Goal: Task Accomplishment & Management: Complete application form

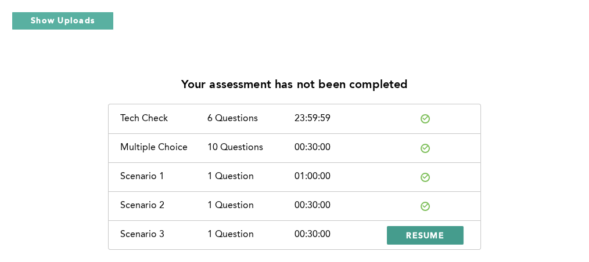
click at [425, 236] on span "RESUME" at bounding box center [425, 235] width 38 height 11
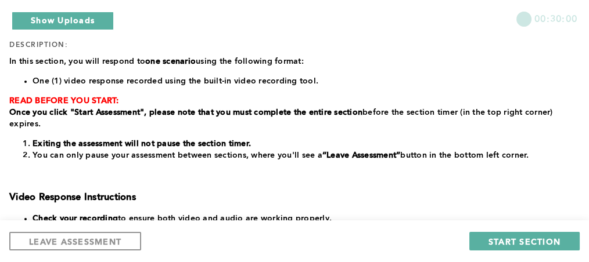
scroll to position [158, 0]
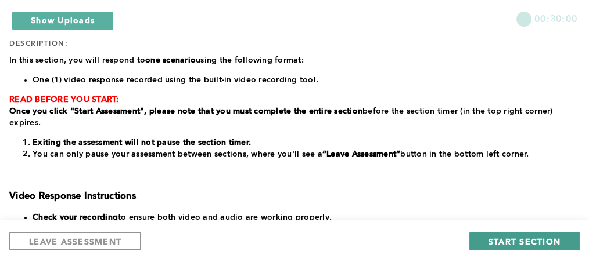
click at [524, 243] on span "START SECTION" at bounding box center [524, 241] width 72 height 11
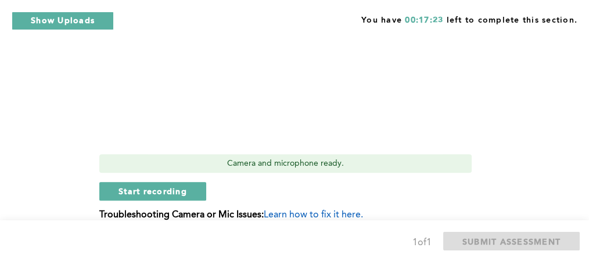
scroll to position [524, 0]
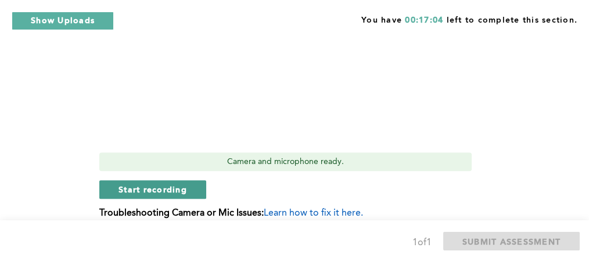
click at [140, 184] on span "Start recording" at bounding box center [152, 189] width 68 height 11
click at [173, 184] on span "Stop recording" at bounding box center [152, 189] width 68 height 11
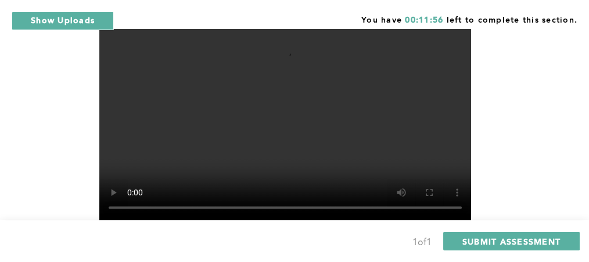
scroll to position [452, 0]
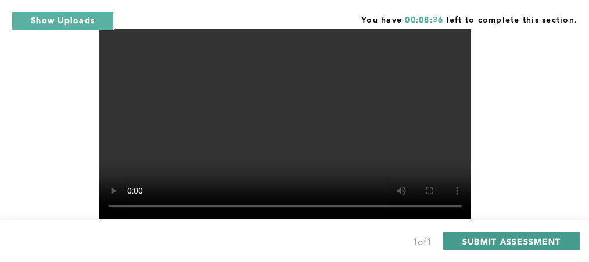
click at [555, 243] on span "SUBMIT ASSESSMENT" at bounding box center [511, 241] width 98 height 11
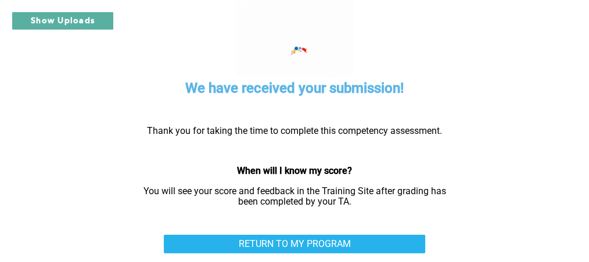
scroll to position [77, 0]
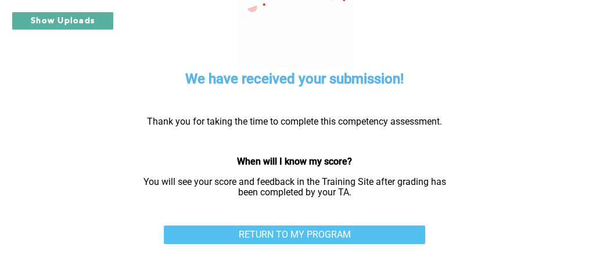
click at [319, 233] on link "RETURN TO MY PROGRAM" at bounding box center [294, 235] width 261 height 19
